Goal: Find specific page/section: Find specific page/section

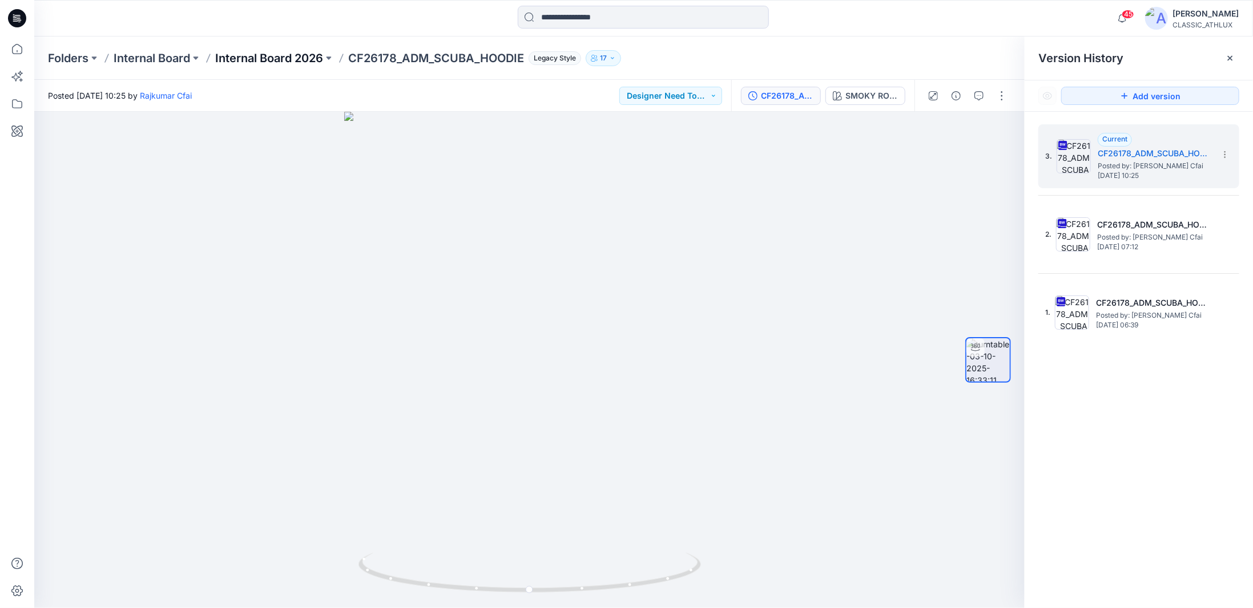
click at [269, 57] on p "Internal Board 2026" at bounding box center [269, 58] width 108 height 16
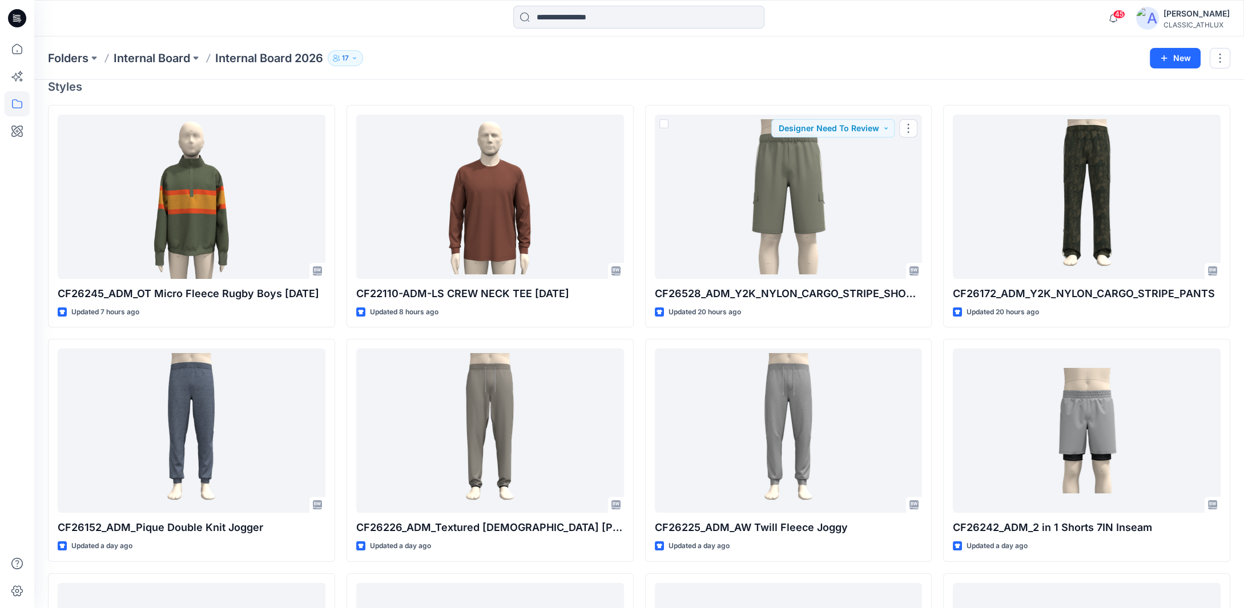
scroll to position [114, 0]
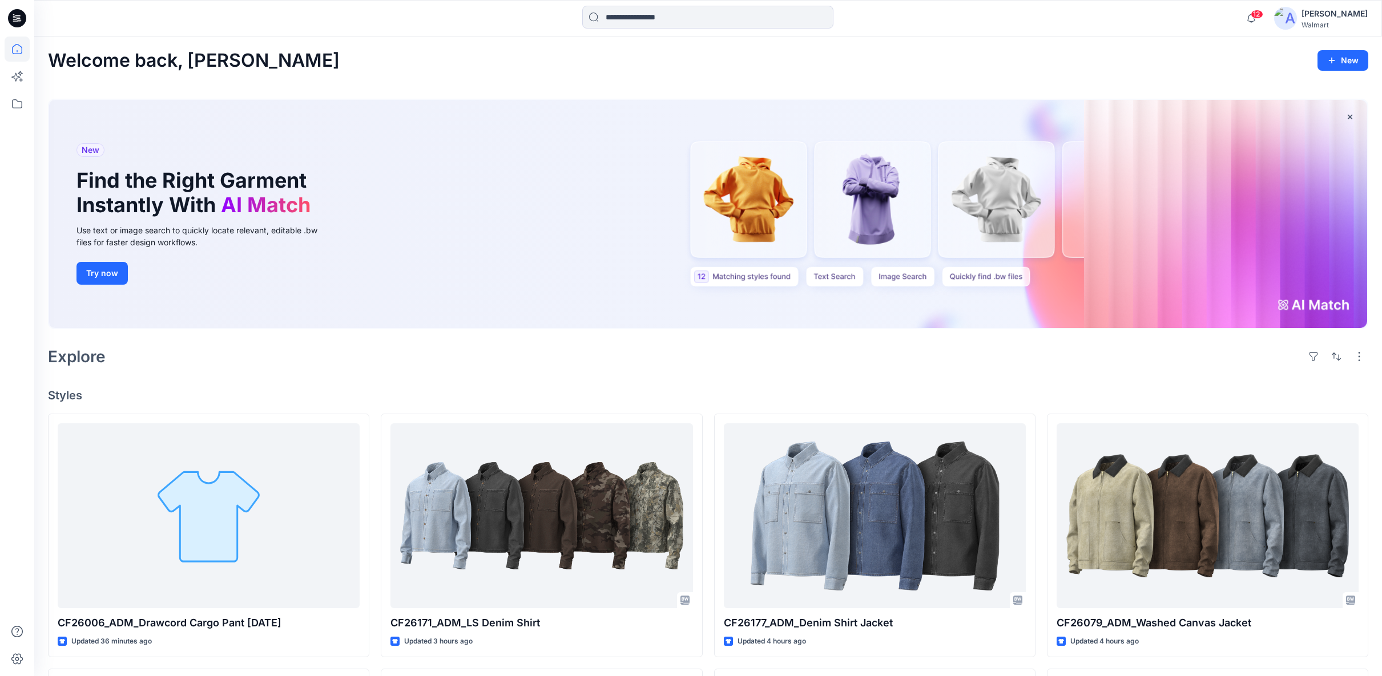
scroll to position [190, 0]
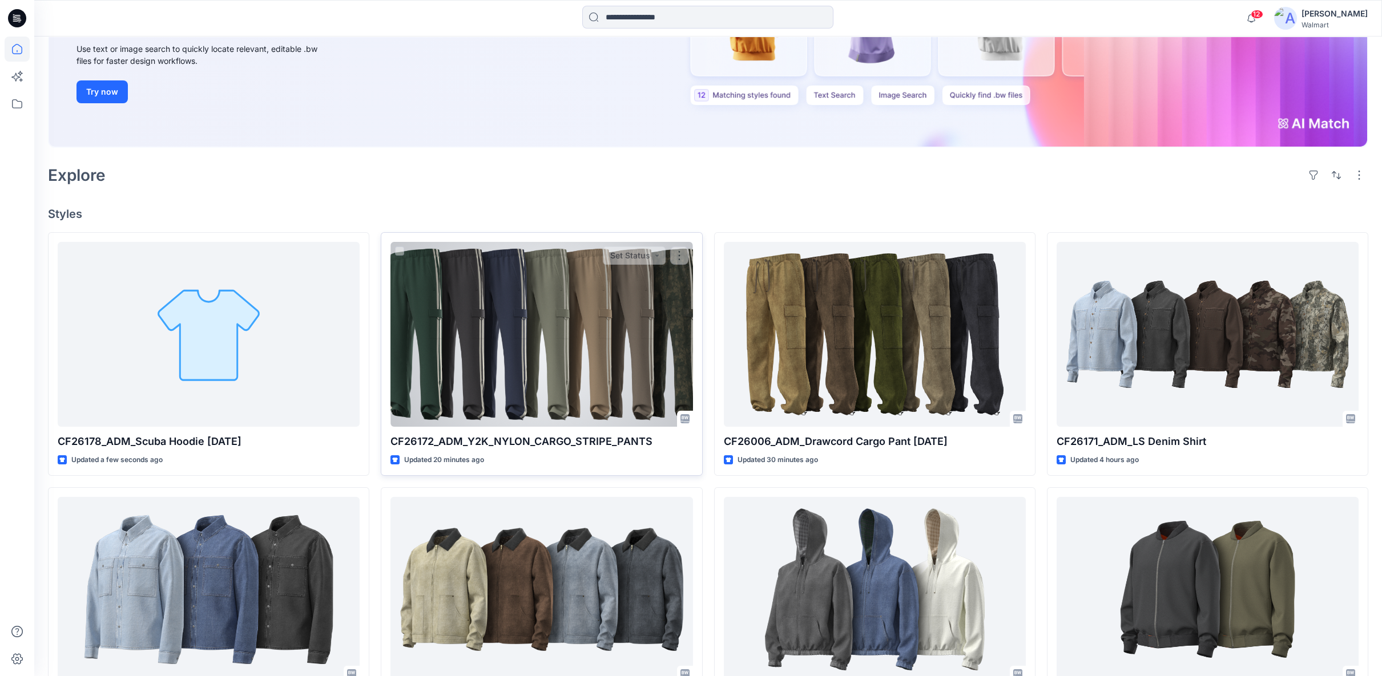
scroll to position [317, 0]
